Goal: Task Accomplishment & Management: Use online tool/utility

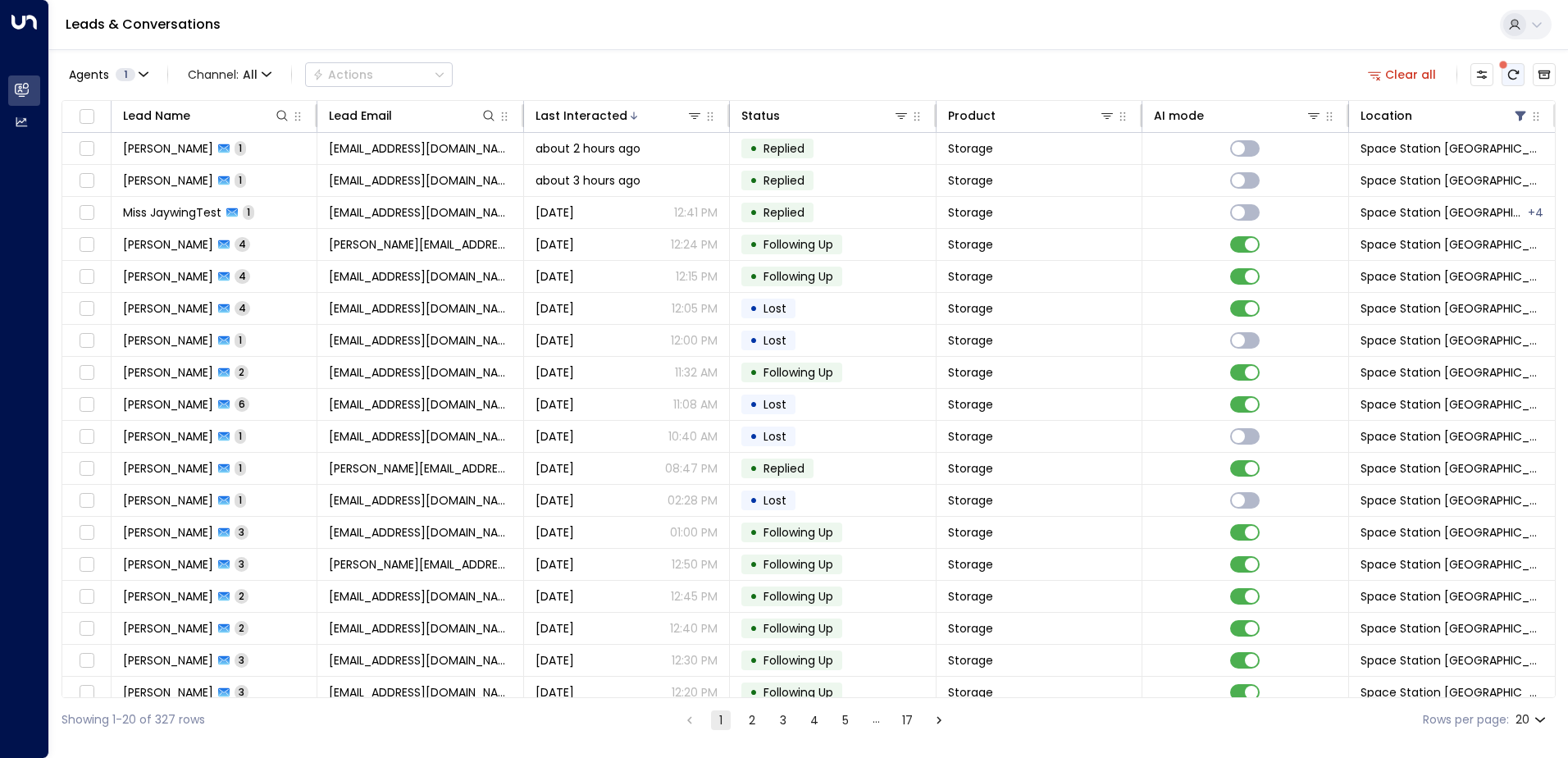
click at [1516, 72] on icon "There are new threads available. Refresh the grid to view the latest updates." at bounding box center [1513, 75] width 11 height 10
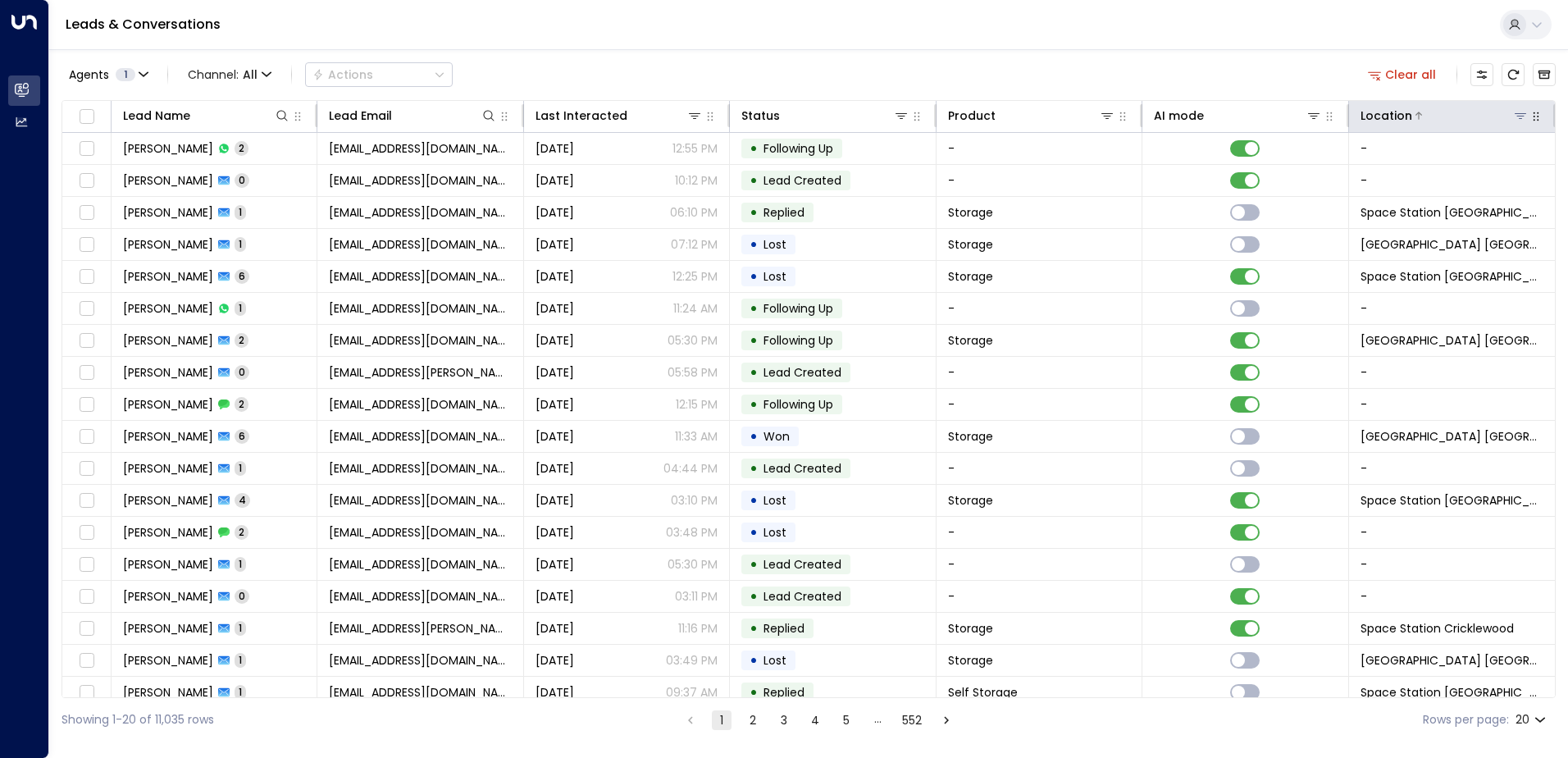
click at [1520, 114] on icon at bounding box center [1521, 116] width 12 height 6
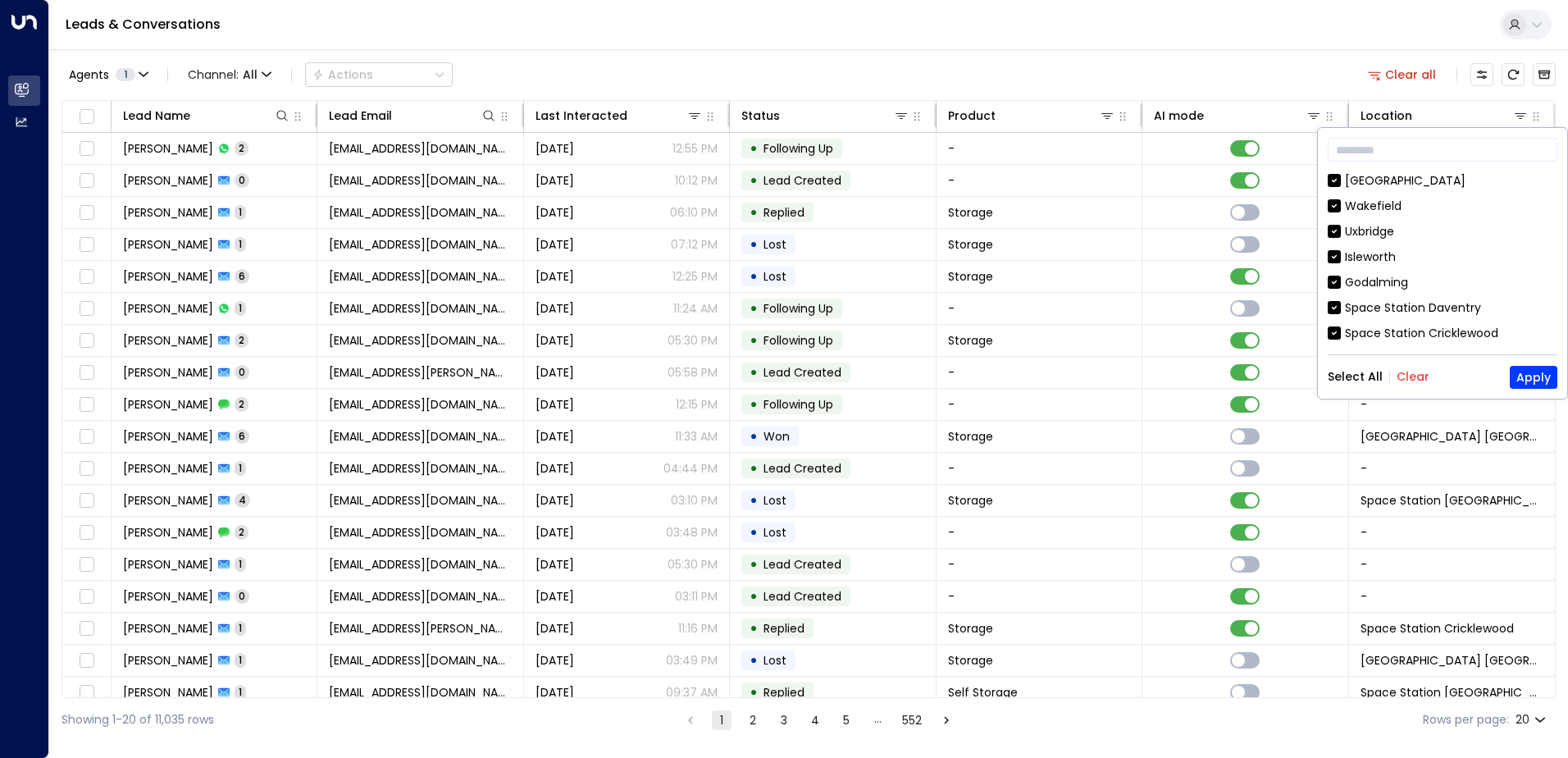
click at [1419, 381] on button "Clear" at bounding box center [1412, 377] width 33 height 13
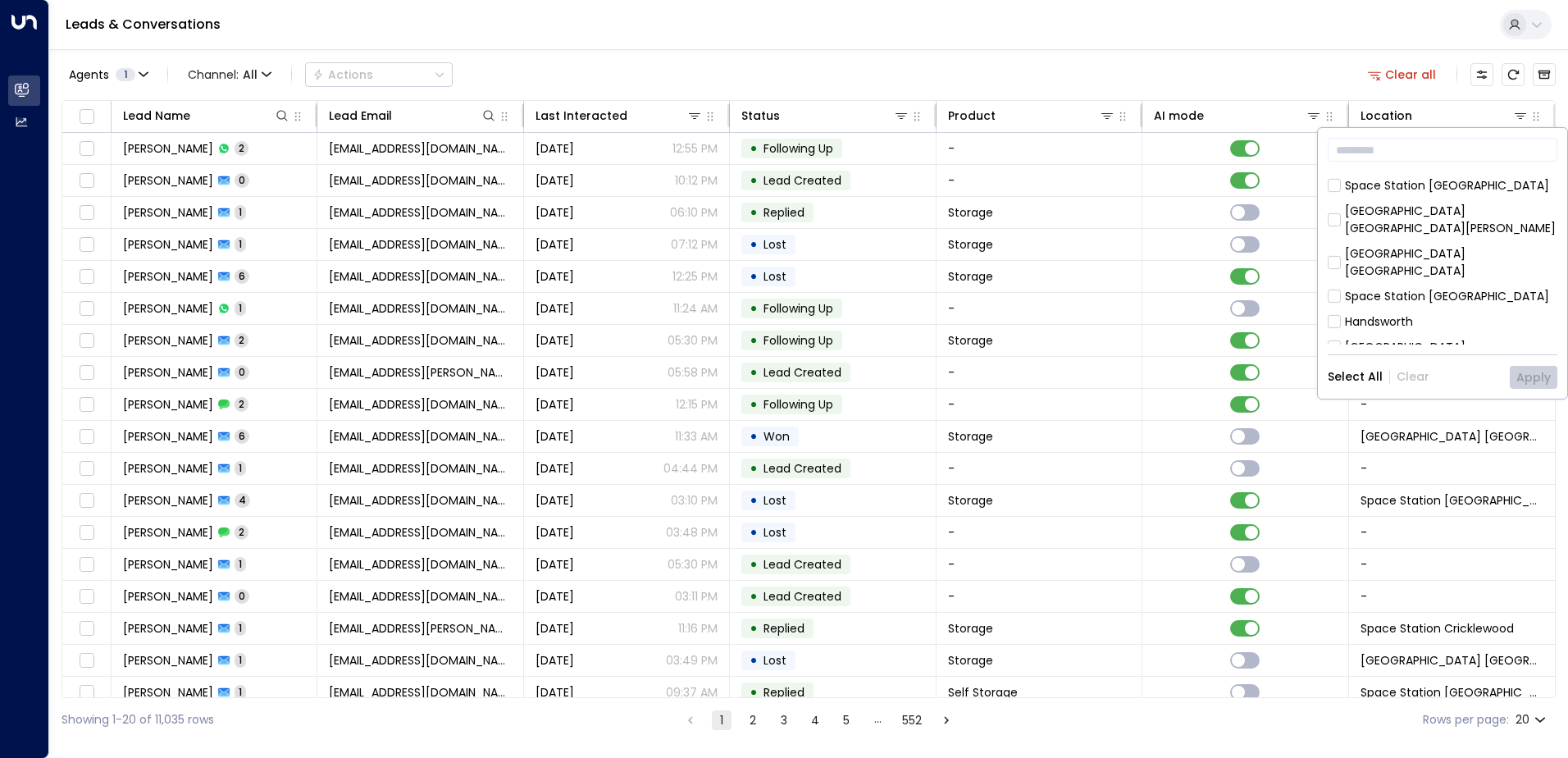
scroll to position [739, 0]
click at [1388, 384] on div "Space Station [GEOGRAPHIC_DATA]" at bounding box center [1447, 393] width 204 height 17
click at [1528, 373] on button "Apply" at bounding box center [1534, 377] width 48 height 23
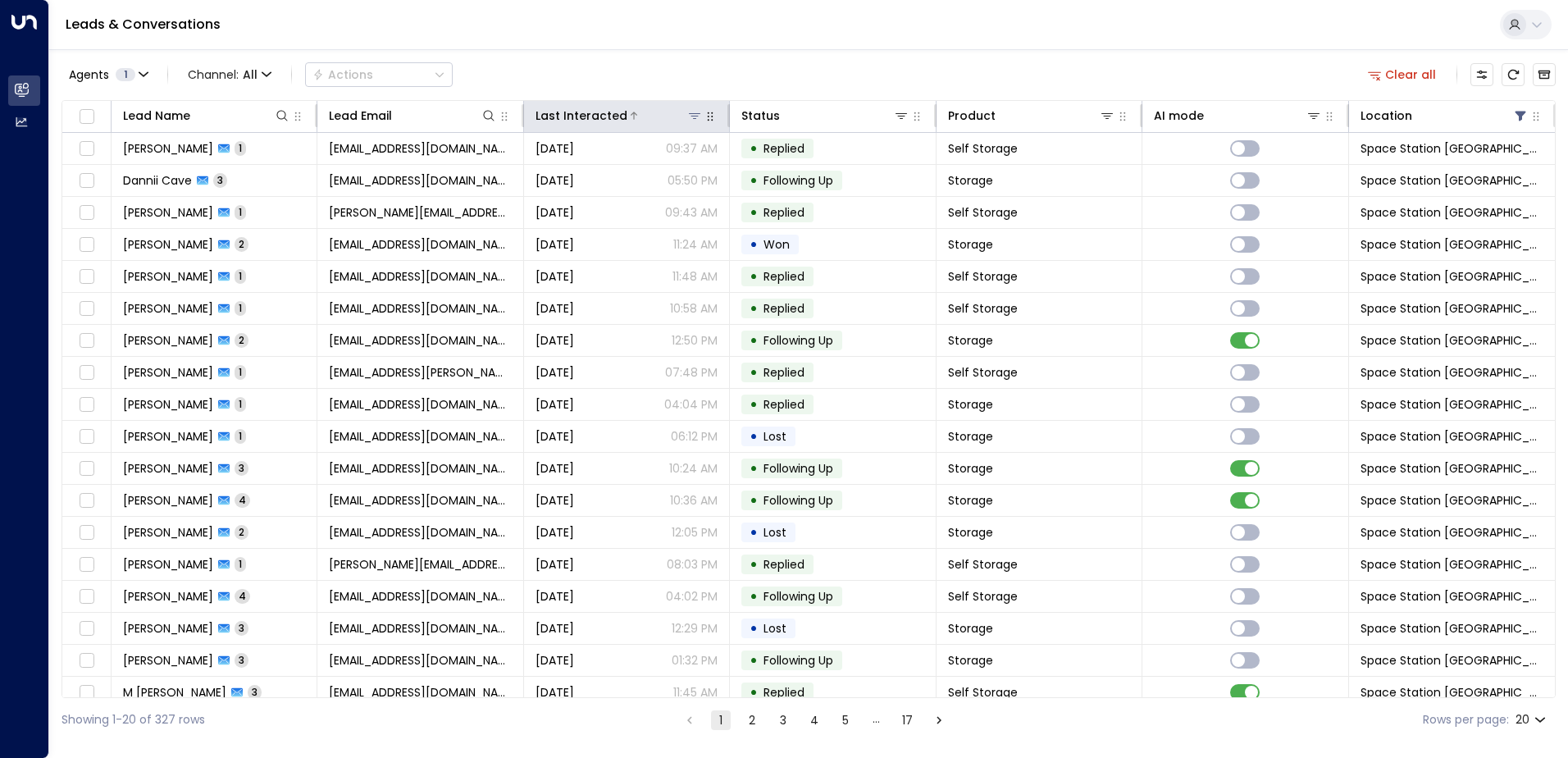
click at [647, 112] on div at bounding box center [665, 116] width 76 height 17
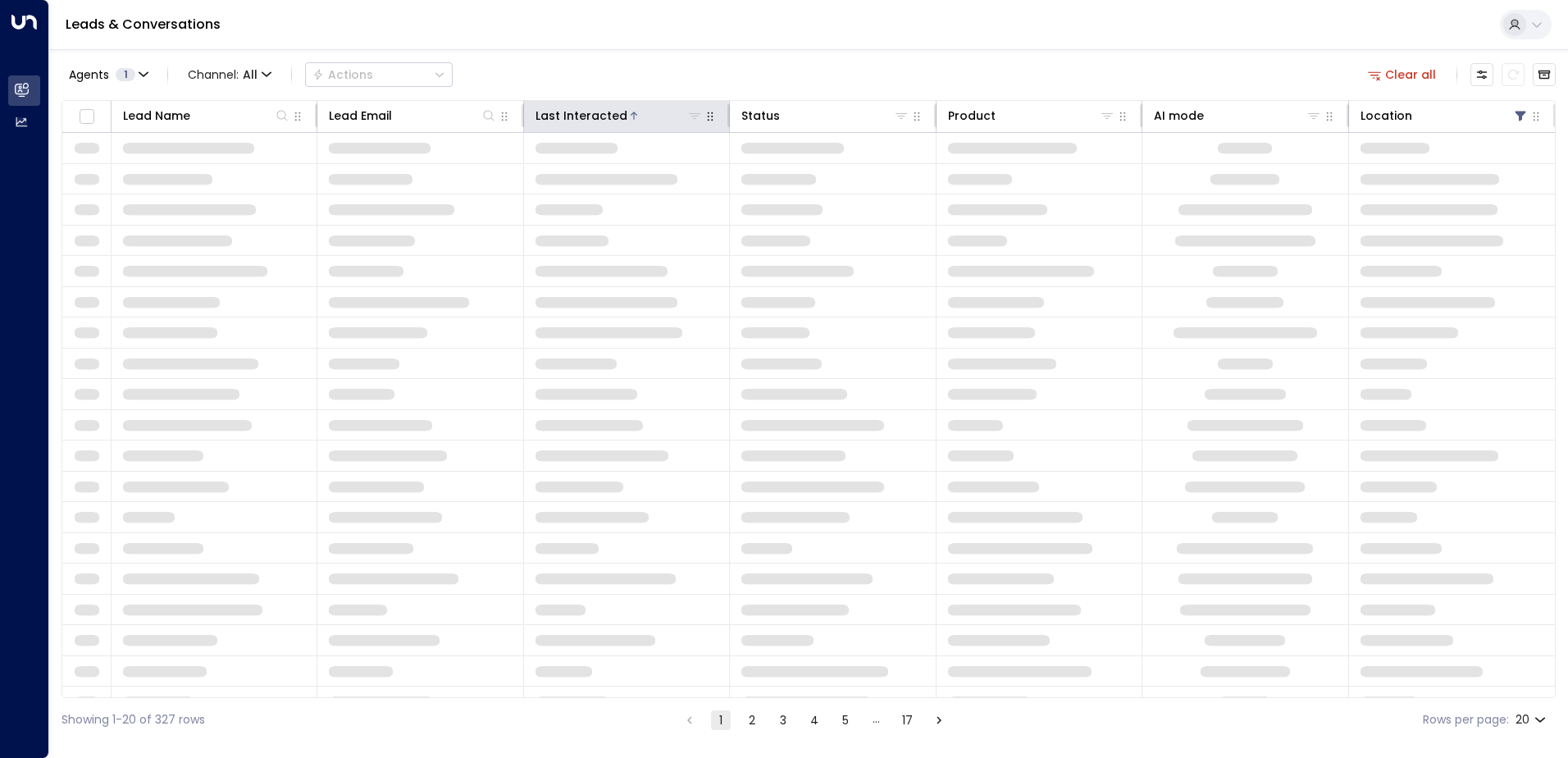
click at [644, 112] on div at bounding box center [665, 116] width 76 height 17
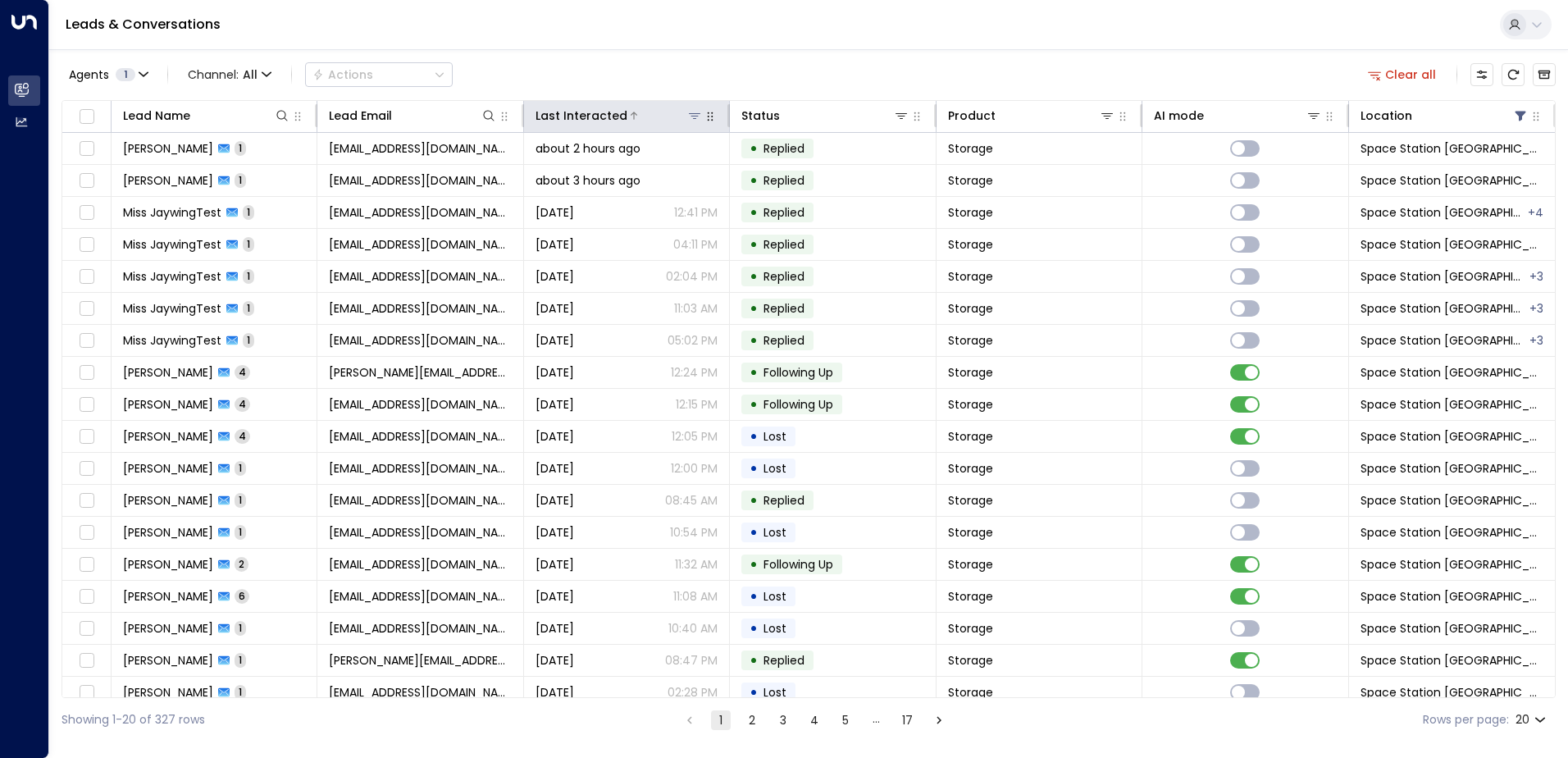
click at [644, 112] on div at bounding box center [665, 116] width 76 height 17
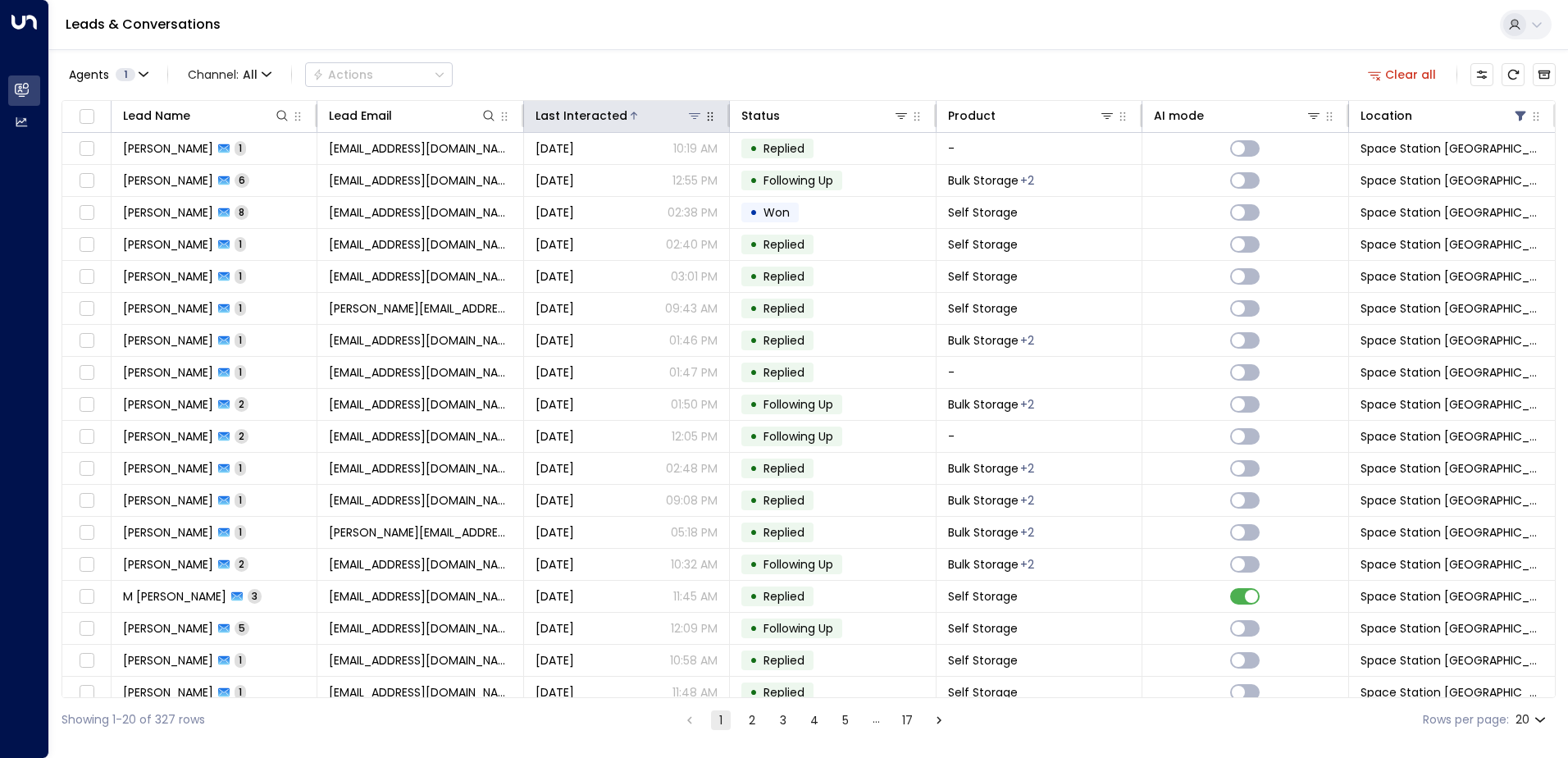
click at [644, 112] on div at bounding box center [665, 116] width 76 height 17
